Goal: Find specific page/section: Find specific page/section

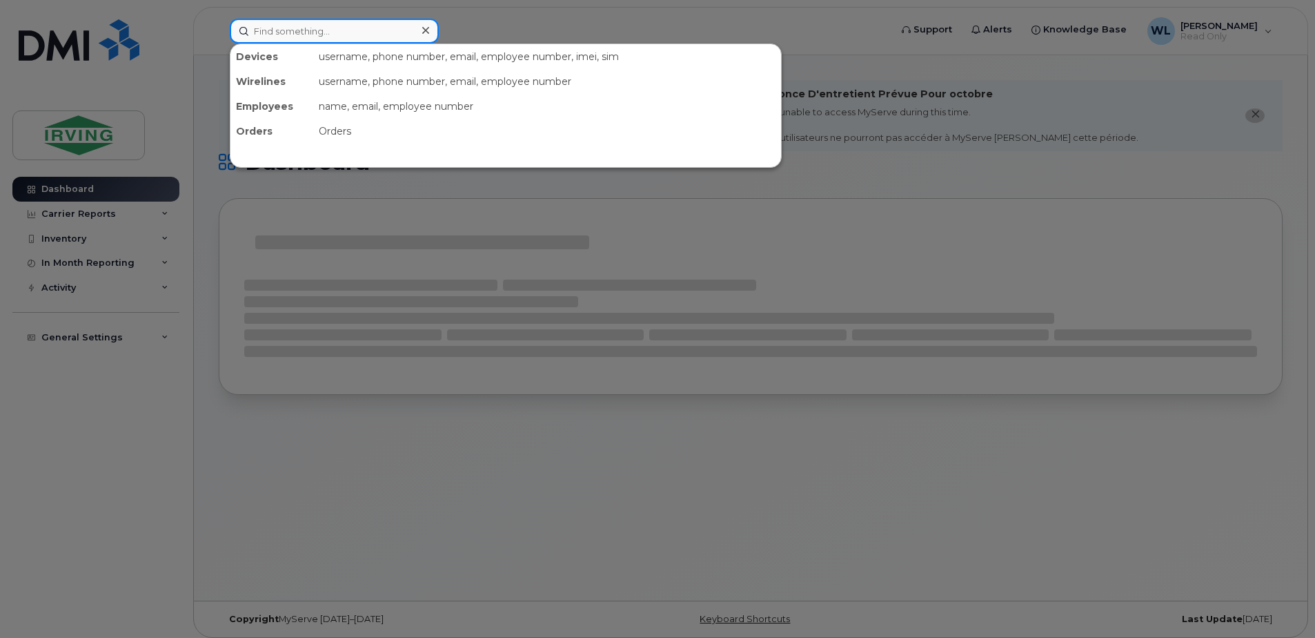
click at [333, 31] on input at bounding box center [334, 31] width 209 height 25
click at [300, 35] on input at bounding box center [334, 31] width 209 height 25
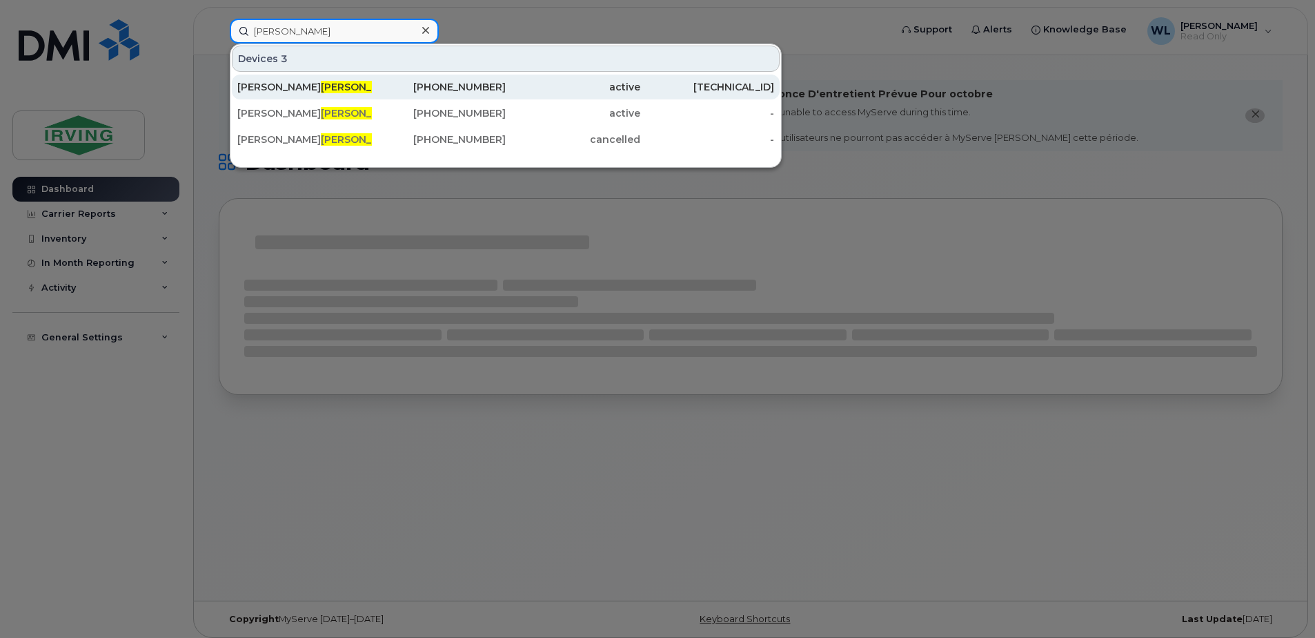
type input "[PERSON_NAME]"
click at [454, 84] on div "[PHONE_NUMBER]" at bounding box center [439, 87] width 135 height 14
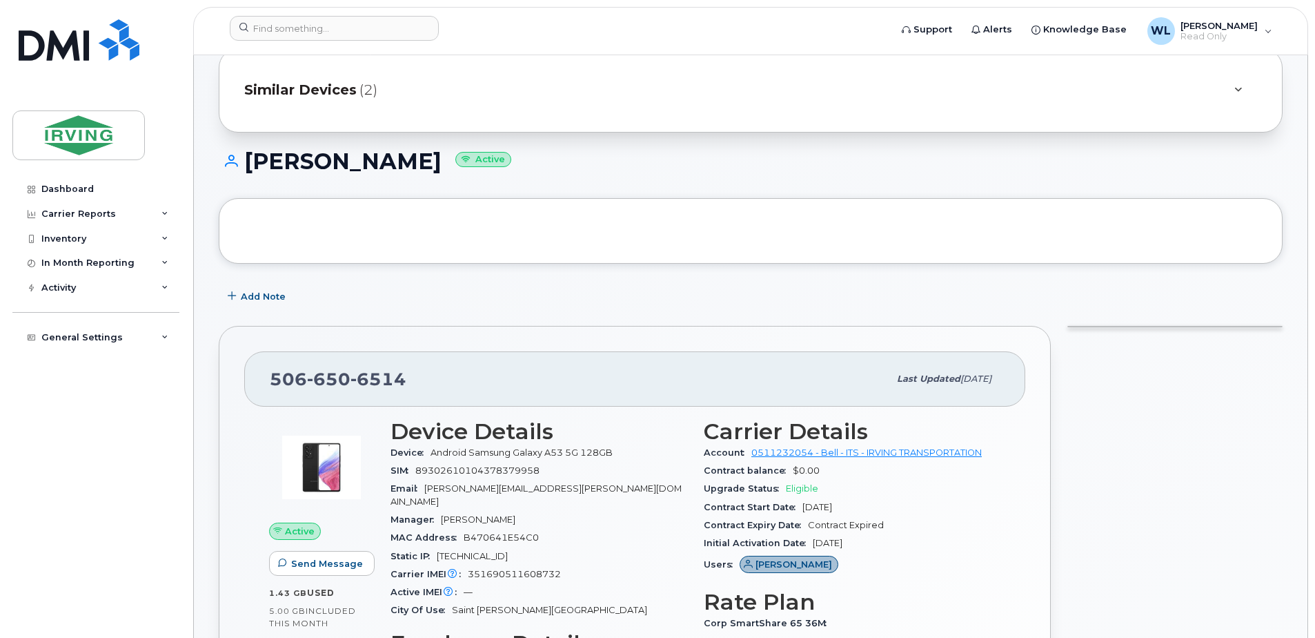
scroll to position [207, 0]
